Goal: Check status: Check status

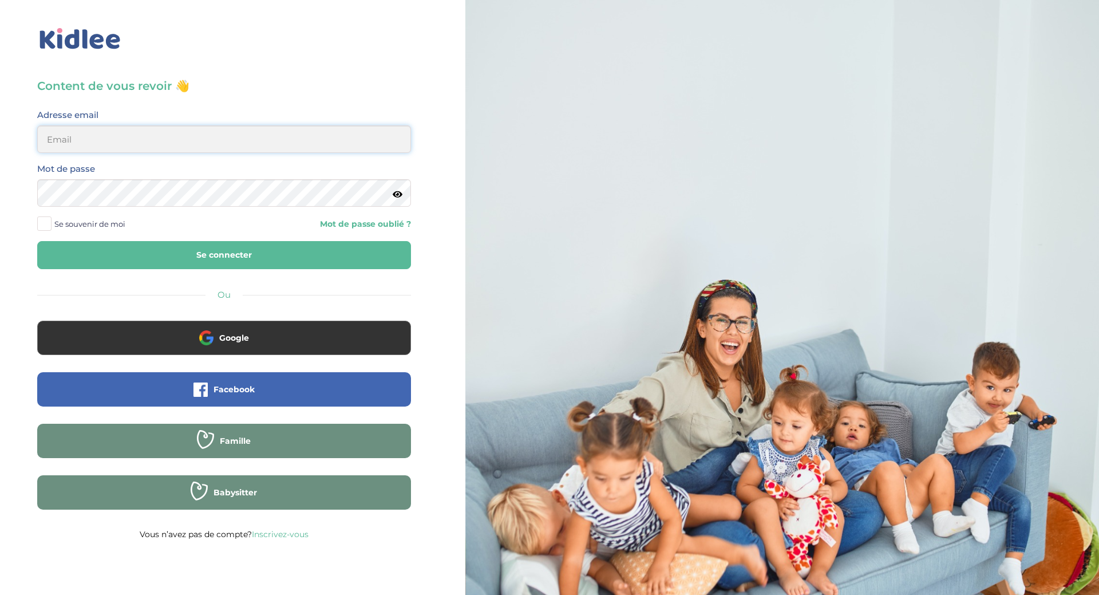
click at [113, 140] on input "email" at bounding box center [224, 138] width 374 height 27
type input "preyssat@hotmail.fr"
click at [37, 241] on button "Se connecter" at bounding box center [224, 255] width 374 height 28
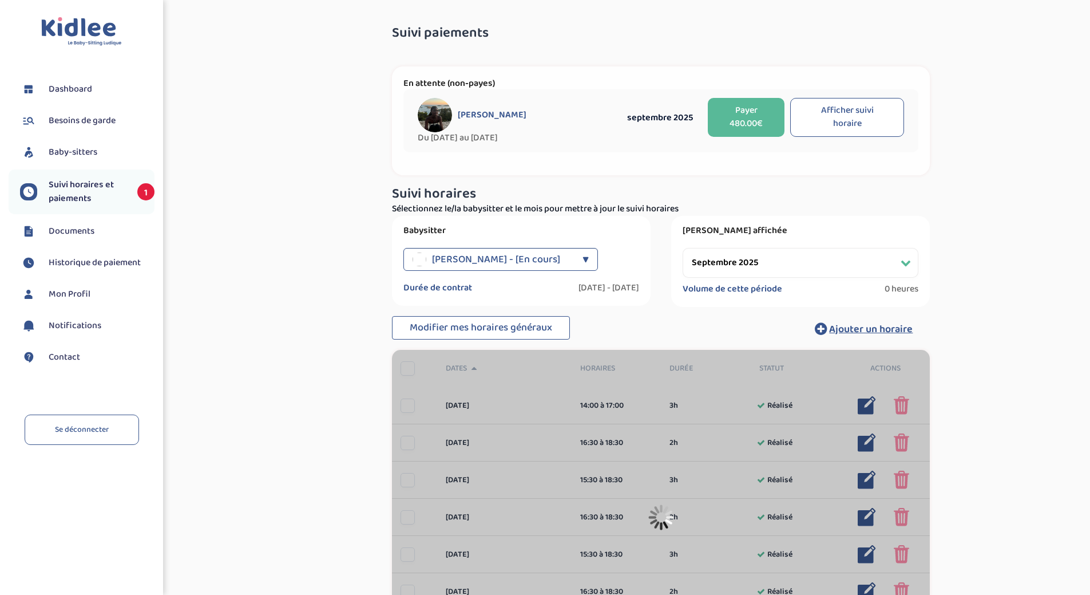
select select "septembre 2025"
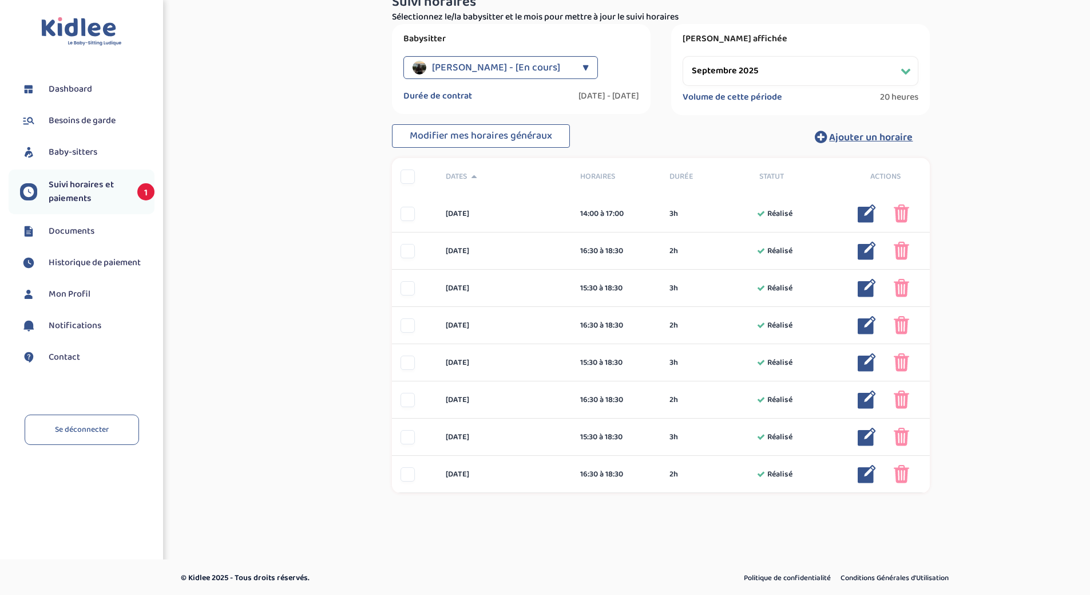
scroll to position [193, 0]
